Goal: Use online tool/utility: Use online tool/utility

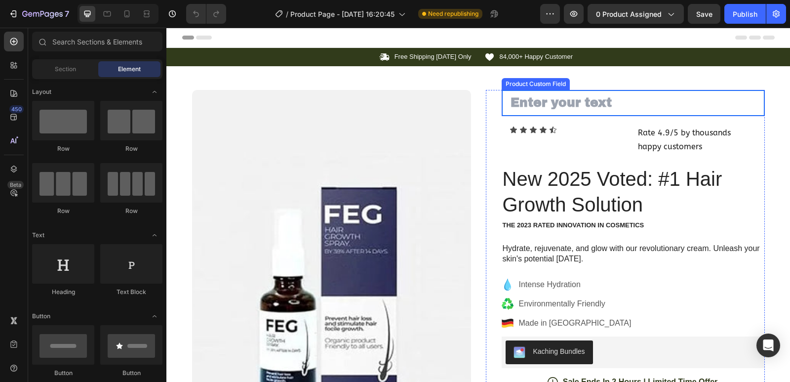
click at [570, 100] on input "text" at bounding box center [633, 103] width 263 height 26
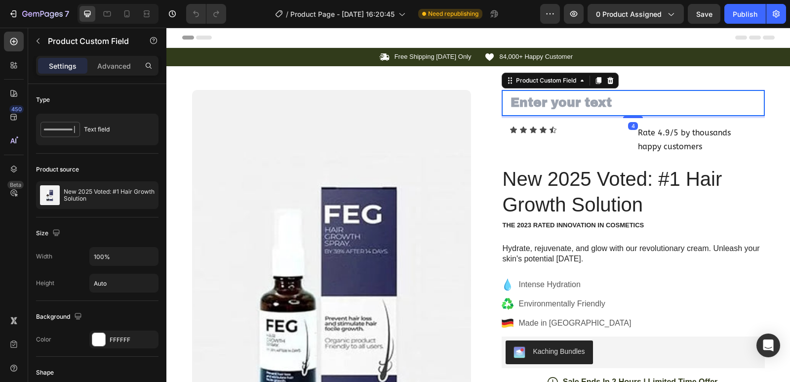
click at [568, 101] on input "text" at bounding box center [633, 103] width 263 height 26
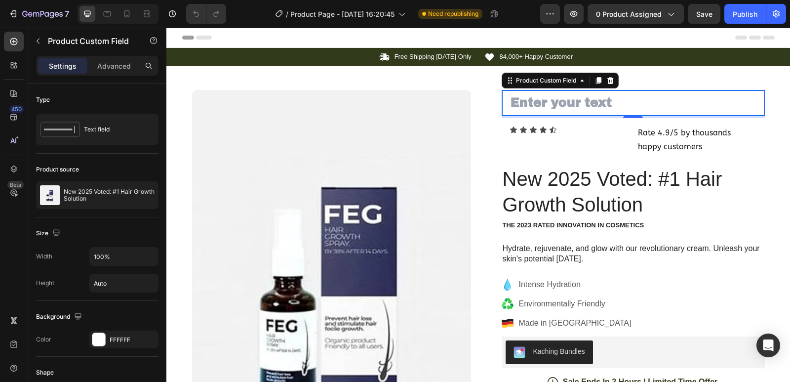
click at [568, 101] on input "text" at bounding box center [633, 103] width 263 height 26
click at [568, 100] on input "text" at bounding box center [633, 103] width 263 height 26
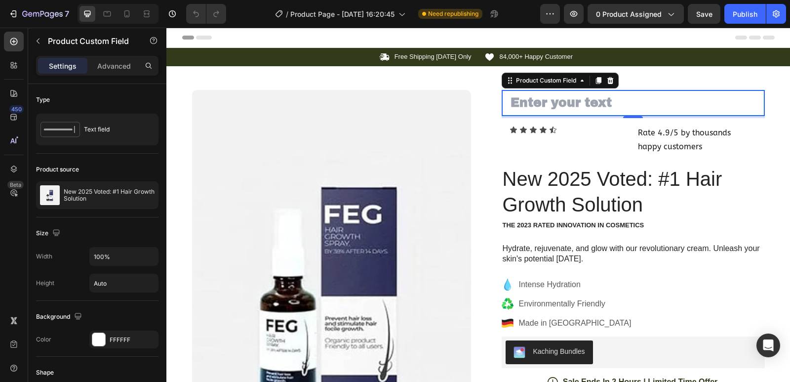
click at [567, 99] on input "text" at bounding box center [633, 103] width 263 height 26
click at [566, 98] on input "text" at bounding box center [633, 103] width 263 height 26
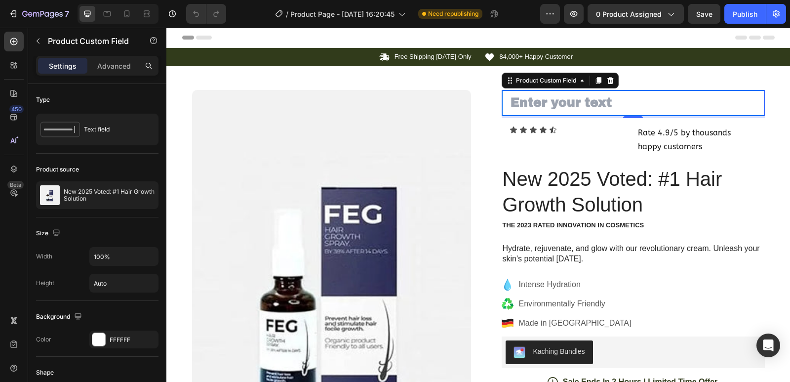
click at [566, 97] on input "text" at bounding box center [633, 103] width 263 height 26
click at [566, 96] on input "text" at bounding box center [633, 103] width 263 height 26
click at [16, 11] on icon "button" at bounding box center [14, 13] width 4 height 7
